Goal: Task Accomplishment & Management: Manage account settings

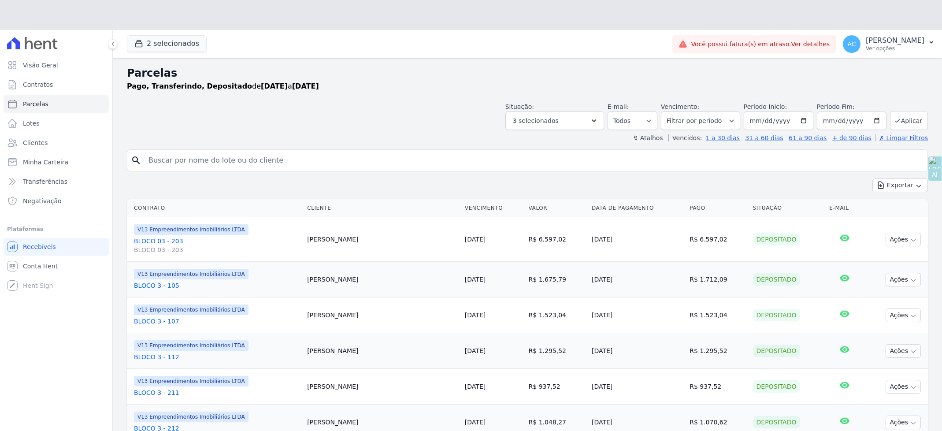
select select
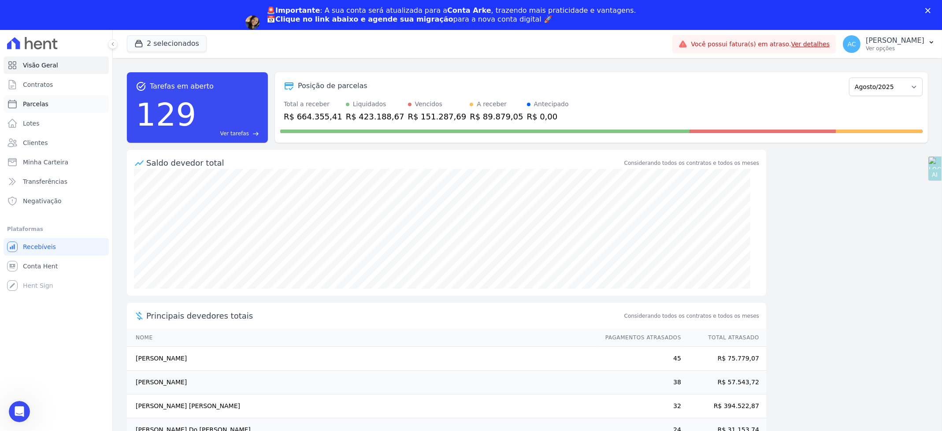
click at [34, 104] on span "Parcelas" at bounding box center [36, 104] width 26 height 9
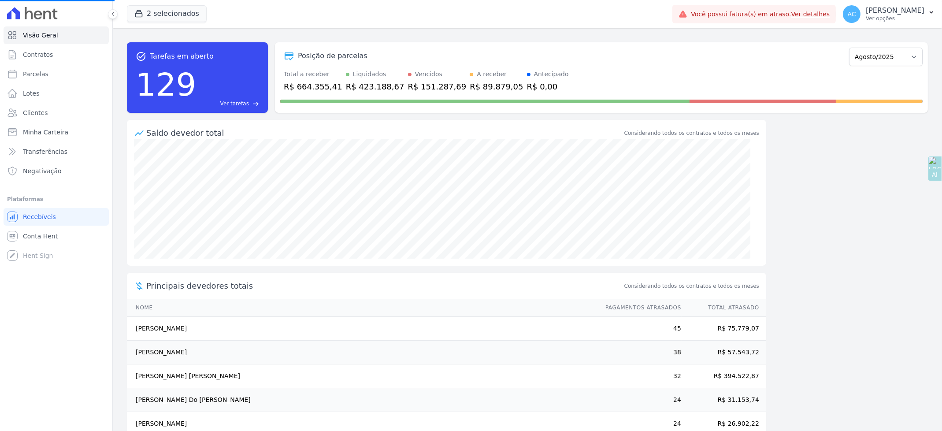
select select
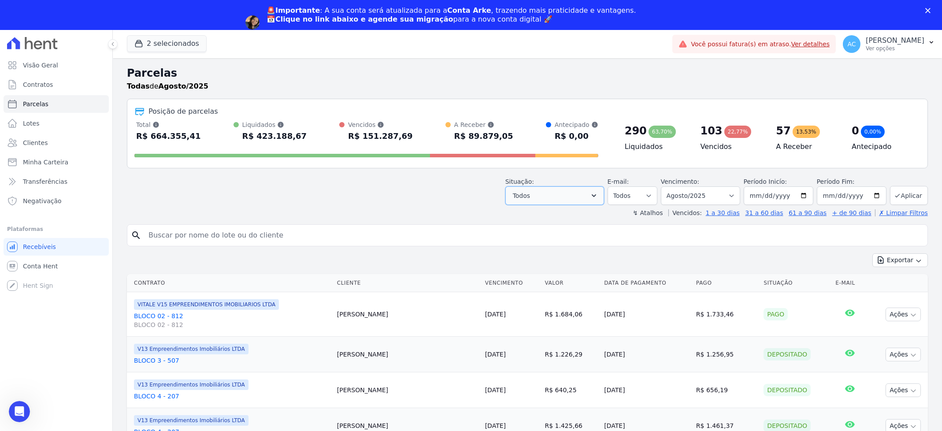
click at [562, 195] on button "Todos" at bounding box center [555, 195] width 99 height 19
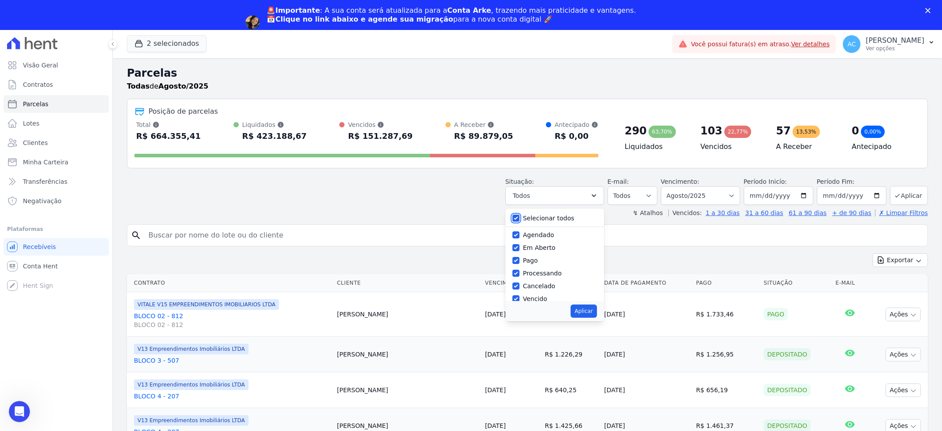
click at [520, 217] on input "Selecionar todos" at bounding box center [516, 218] width 7 height 7
checkbox input "false"
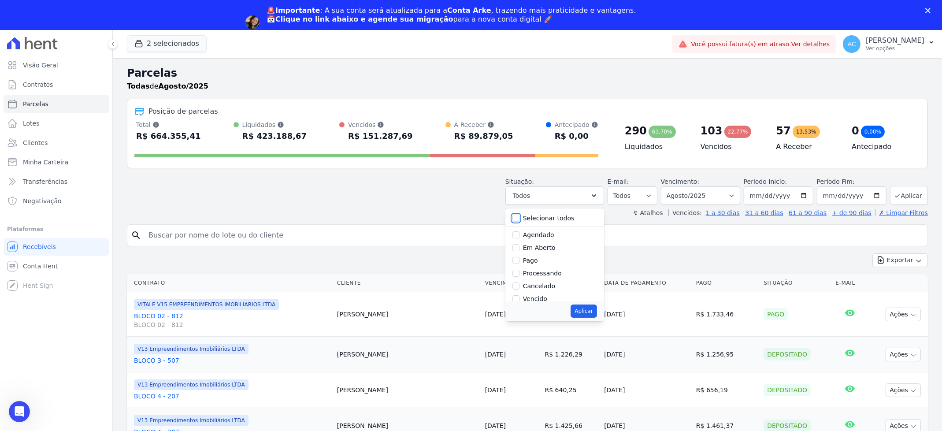
checkbox input "false"
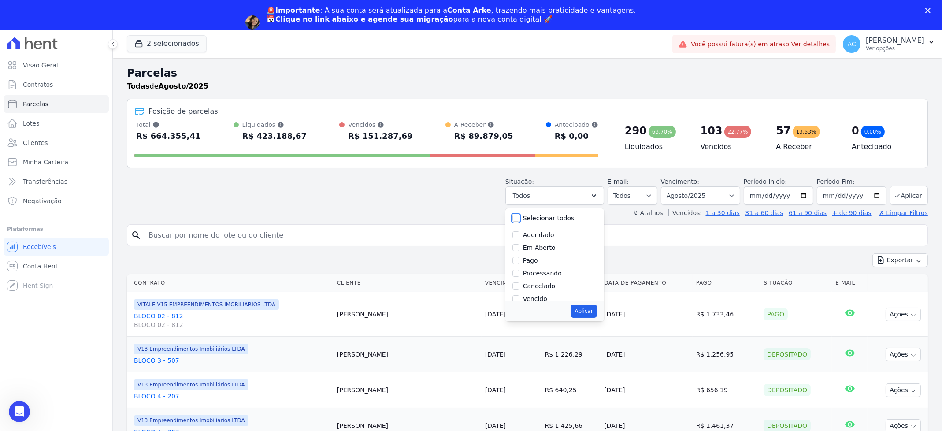
checkbox input "false"
click at [518, 263] on div at bounding box center [516, 260] width 7 height 9
click at [520, 258] on input "Pago" at bounding box center [516, 260] width 7 height 7
checkbox input "true"
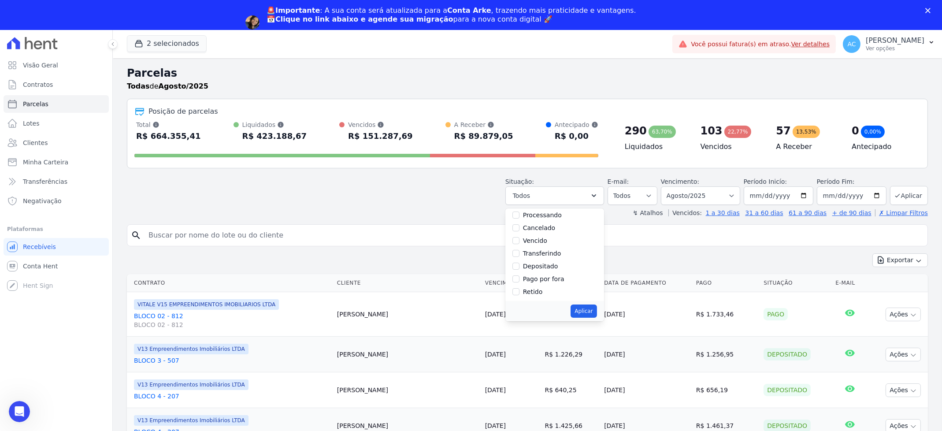
scroll to position [59, 0]
click at [520, 255] on input "Transferindo" at bounding box center [516, 253] width 7 height 7
checkbox input "true"
click at [520, 270] on div "Depositado" at bounding box center [555, 266] width 85 height 13
click at [520, 263] on input "Depositado" at bounding box center [516, 265] width 7 height 7
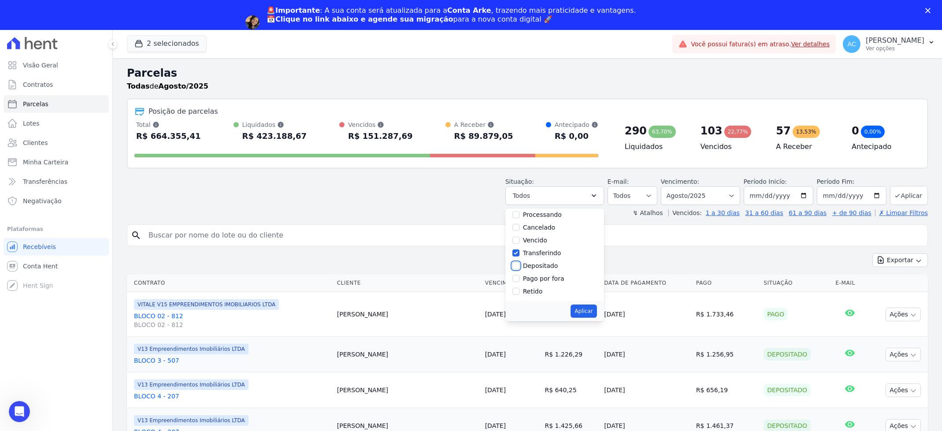
checkbox input "true"
drag, startPoint x: 589, startPoint y: 309, endPoint x: 637, endPoint y: 248, distance: 77.9
click at [589, 309] on button "Aplicar" at bounding box center [584, 311] width 26 height 13
select select "paid"
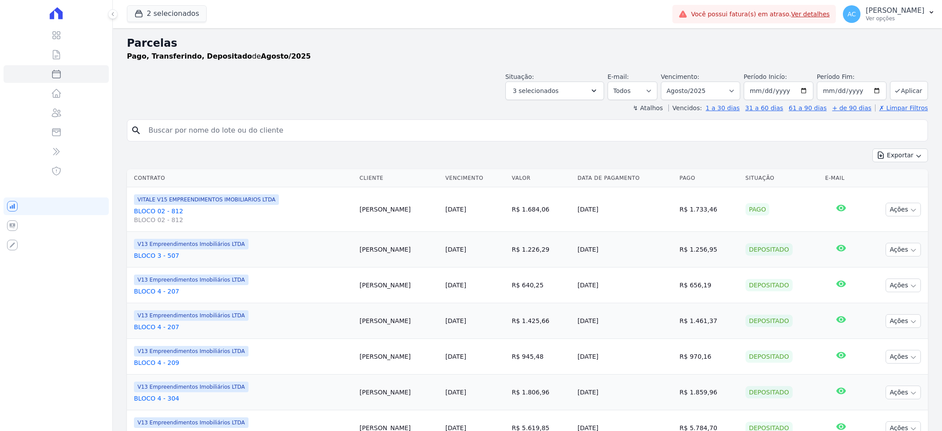
select select
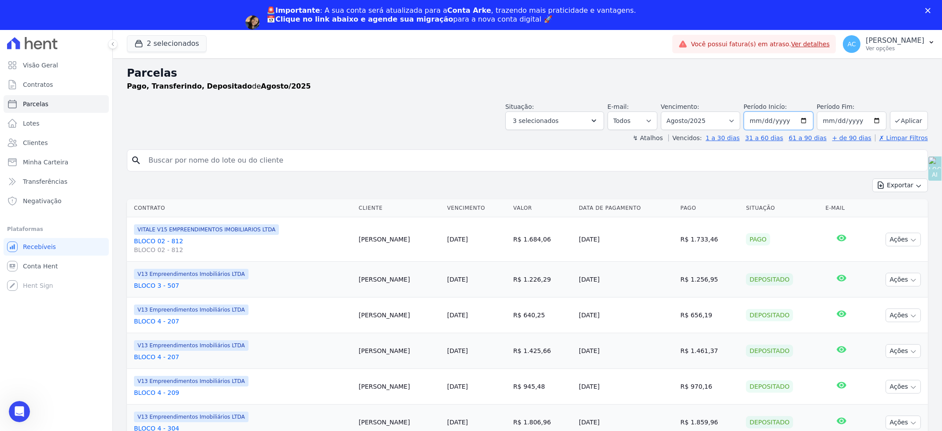
click at [755, 123] on input "2025-08-01" at bounding box center [779, 121] width 70 height 19
type input "[DATE]"
click at [912, 122] on button "Aplicar" at bounding box center [909, 120] width 38 height 19
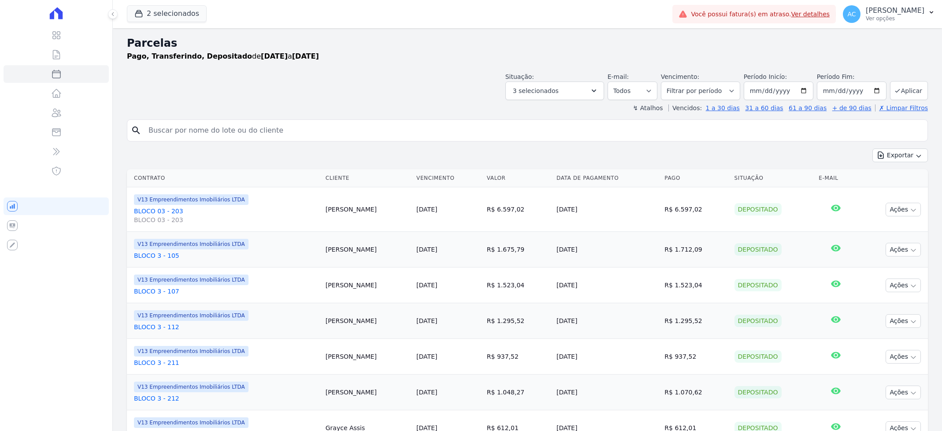
select select
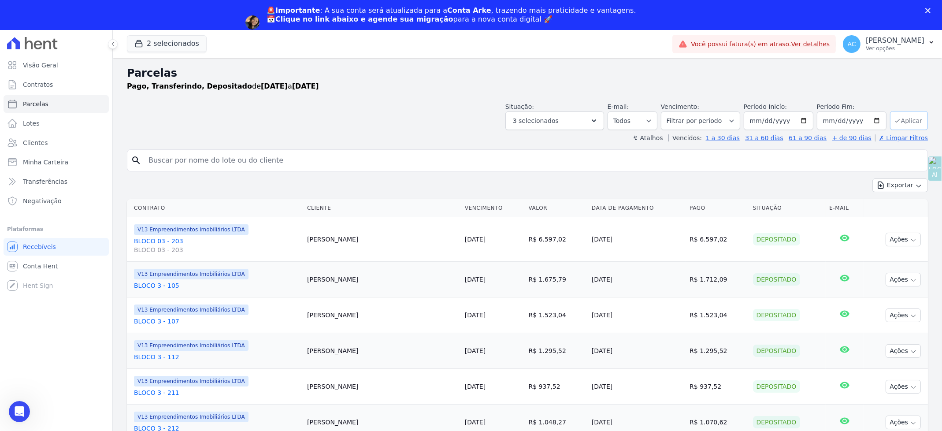
click at [902, 122] on button "Aplicar" at bounding box center [909, 120] width 38 height 19
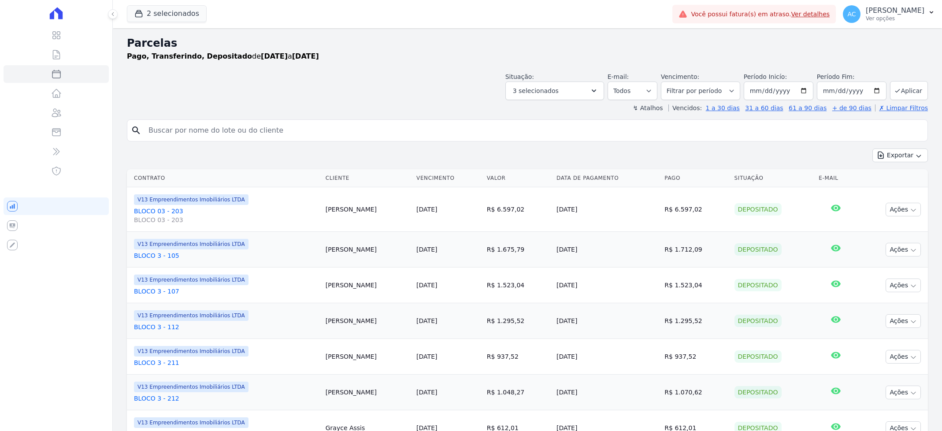
select select
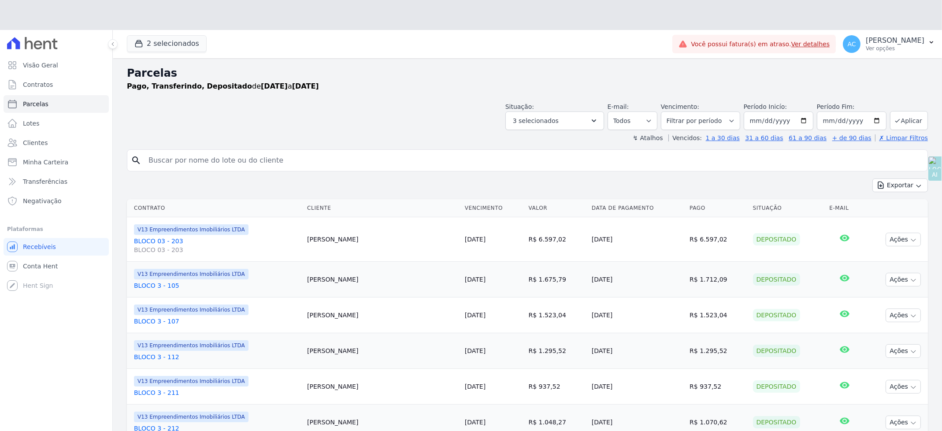
click at [909, 158] on input "search" at bounding box center [533, 161] width 781 height 18
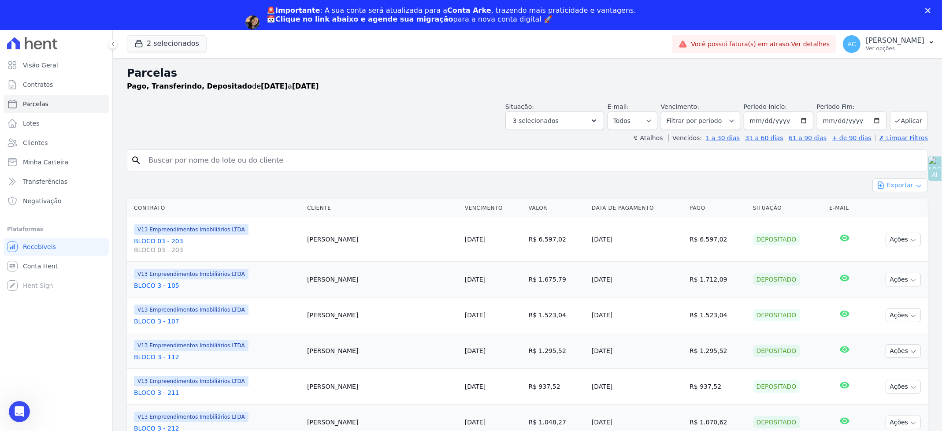
click at [916, 184] on icon "button" at bounding box center [919, 185] width 7 height 7
click at [898, 222] on span "Exportar CSV" at bounding box center [899, 221] width 47 height 9
